Goal: Information Seeking & Learning: Learn about a topic

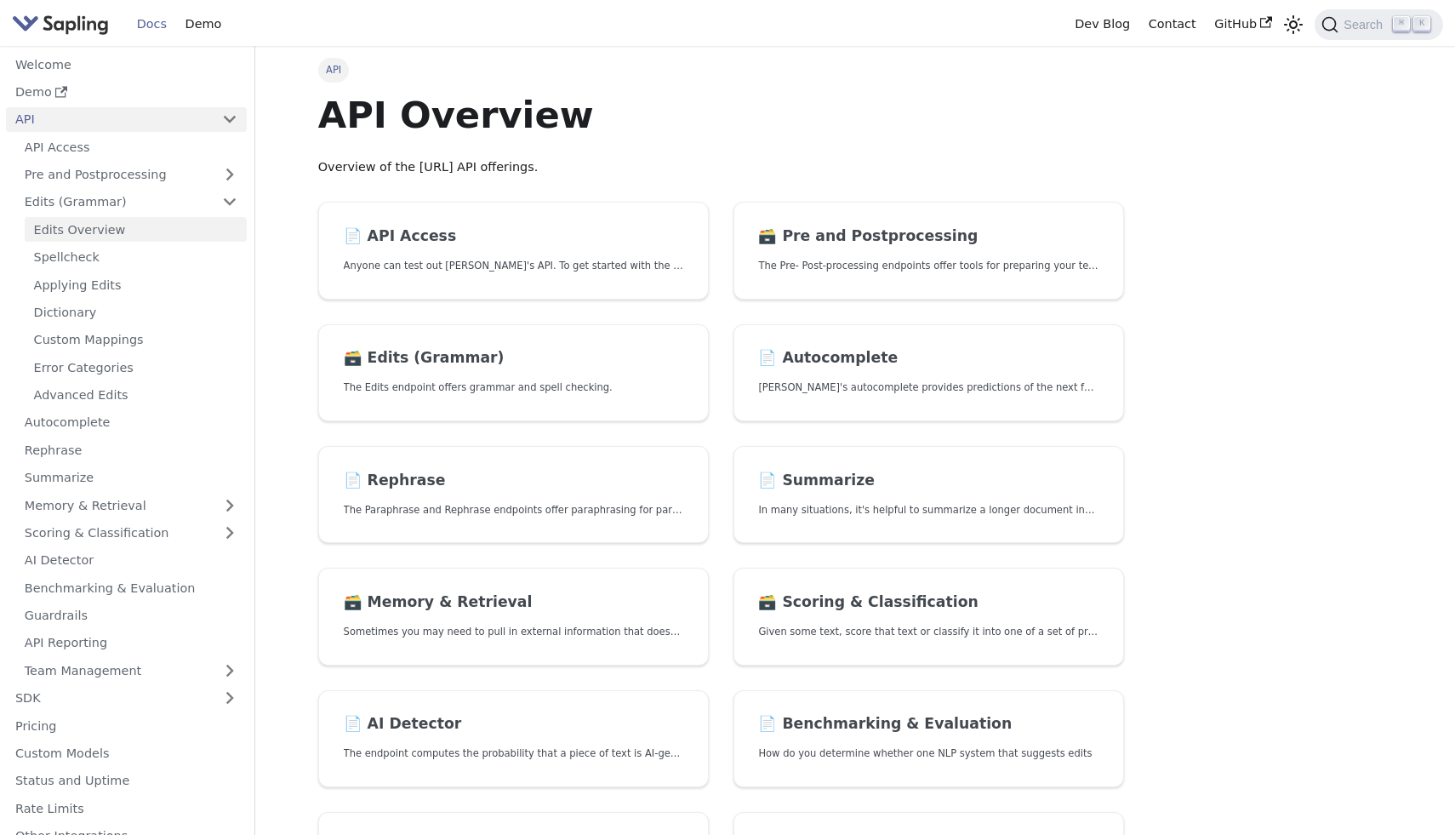
click at [115, 222] on link "Edits Overview" at bounding box center [136, 229] width 222 height 25
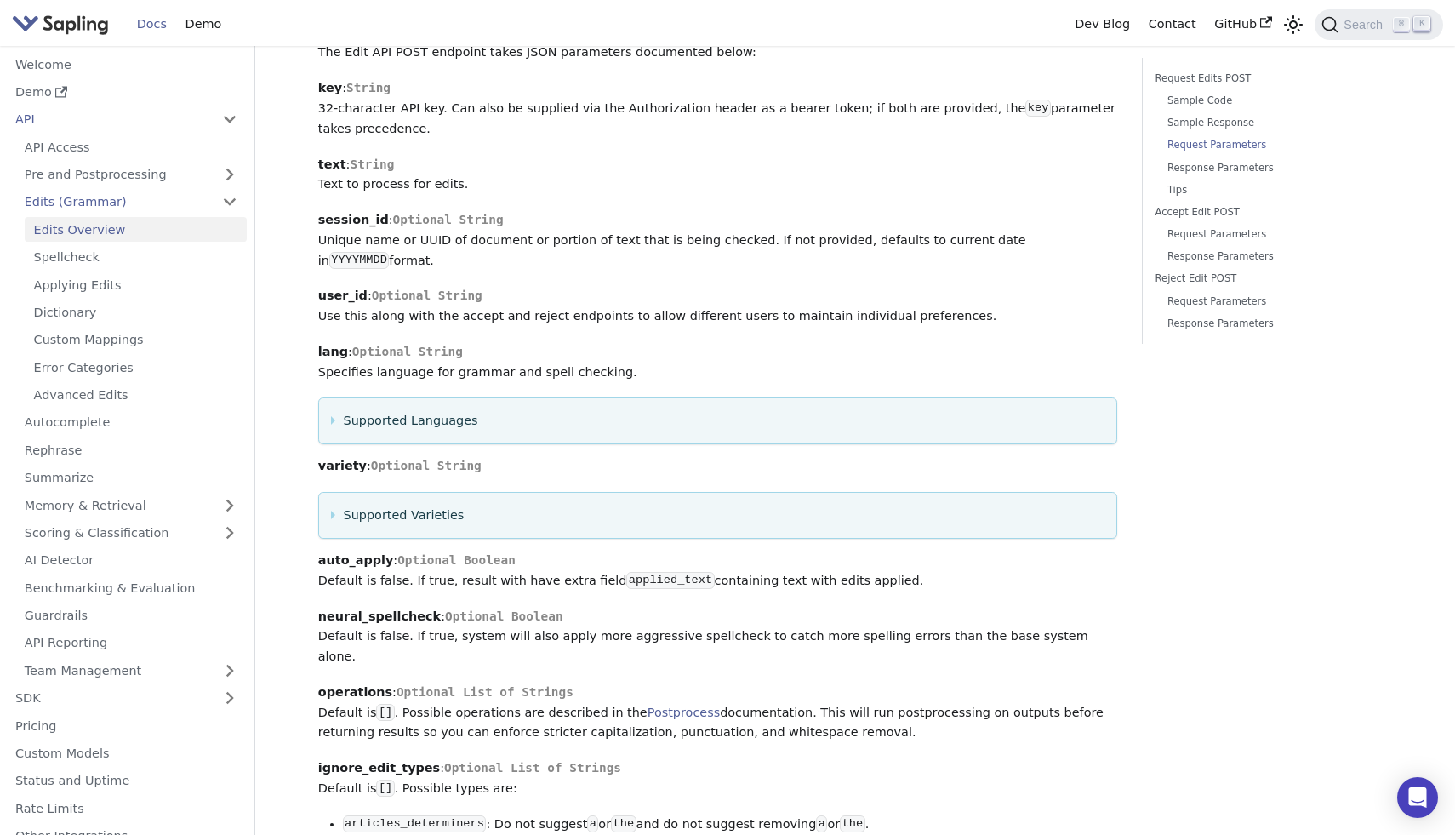
scroll to position [1612, 0]
